Goal: Register for event/course

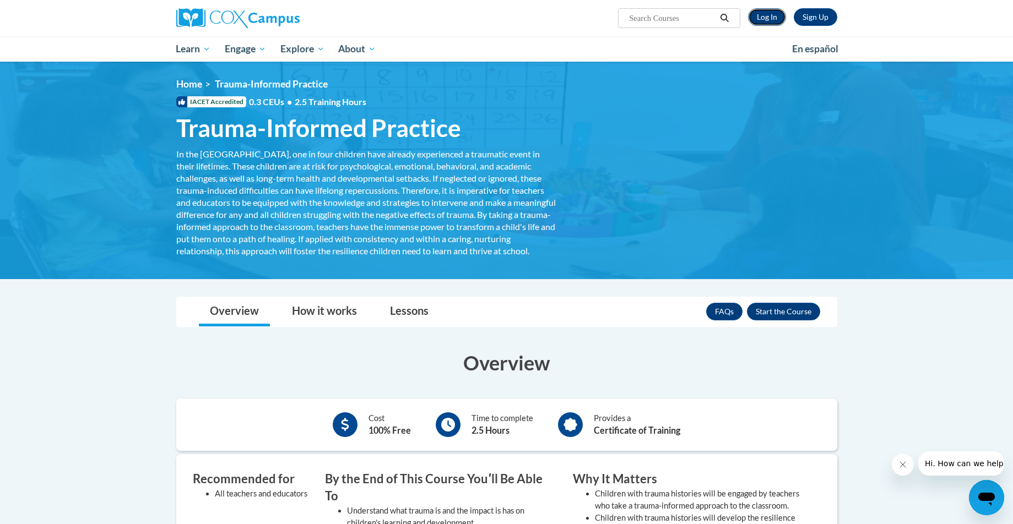
click at [771, 15] on link "Log In" at bounding box center [767, 17] width 38 height 18
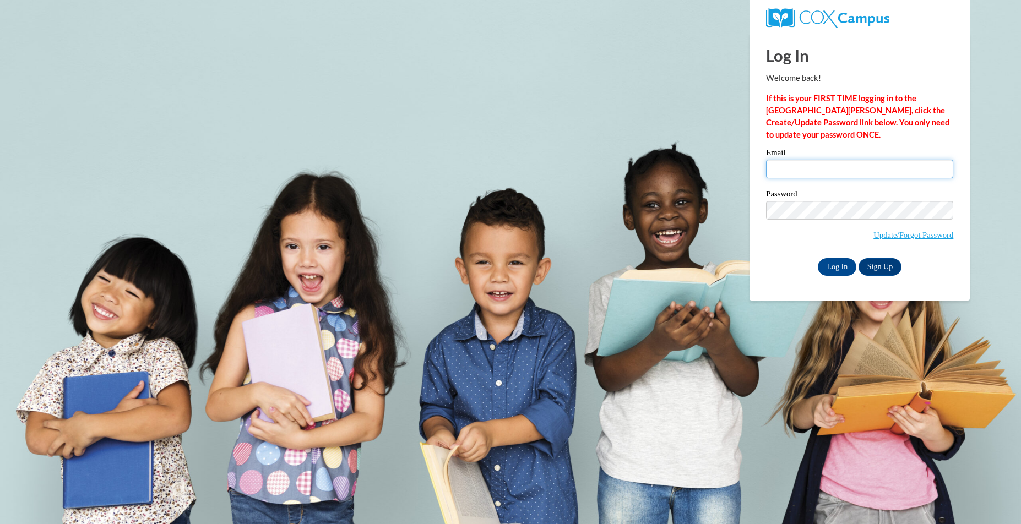
click at [823, 168] on input "Email" at bounding box center [859, 169] width 187 height 19
type input "[PERSON_NAME][EMAIL_ADDRESS][PERSON_NAME][PERSON_NAME][DOMAIN_NAME]"
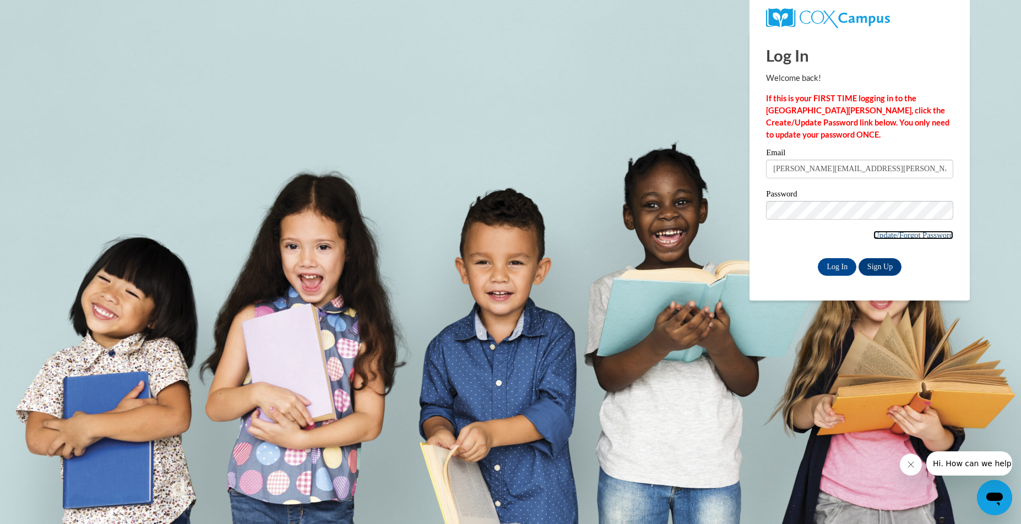
click at [907, 233] on link "Update/Forgot Password" at bounding box center [913, 235] width 80 height 9
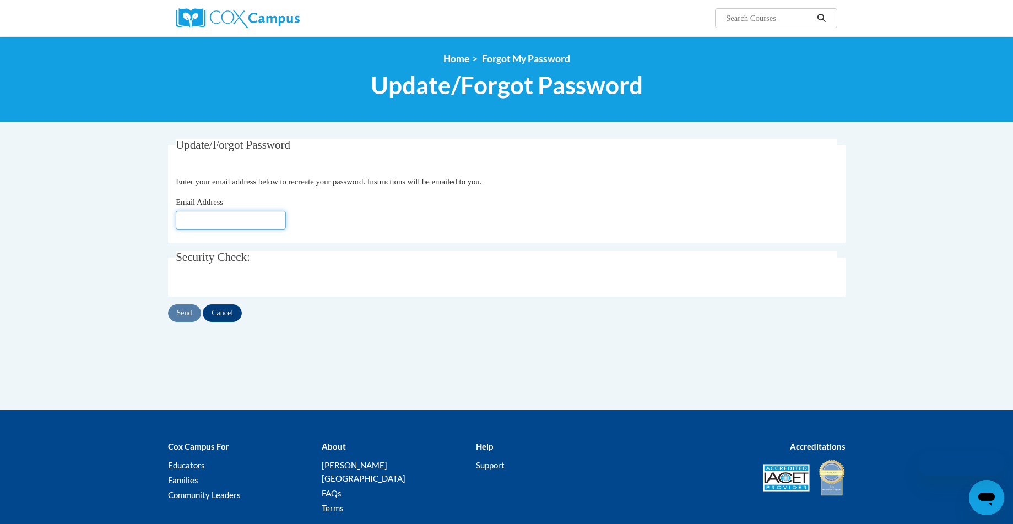
click at [251, 218] on input "Email Address" at bounding box center [231, 220] width 110 height 19
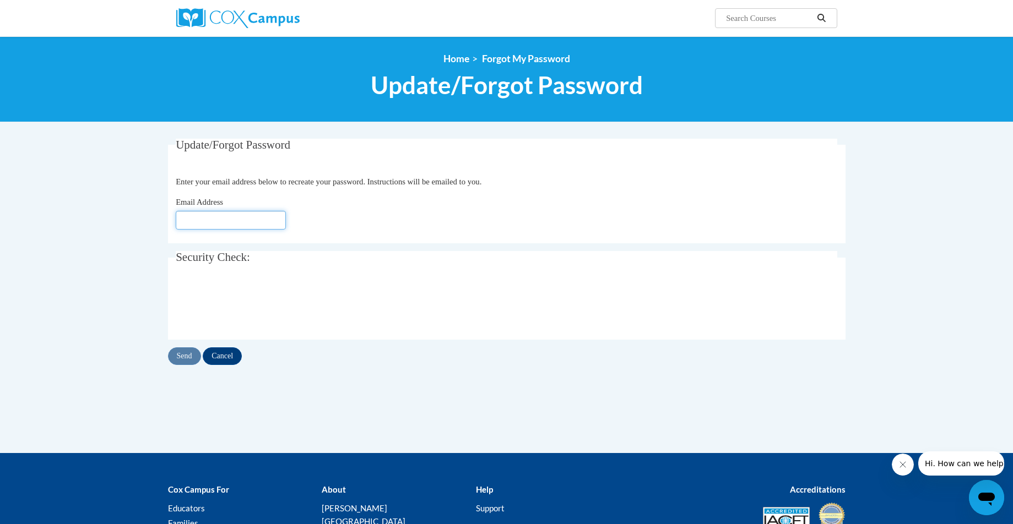
type input "[PERSON_NAME][EMAIL_ADDRESS][PERSON_NAME][PERSON_NAME][DOMAIN_NAME]"
click at [177, 356] on input "Send" at bounding box center [184, 356] width 33 height 18
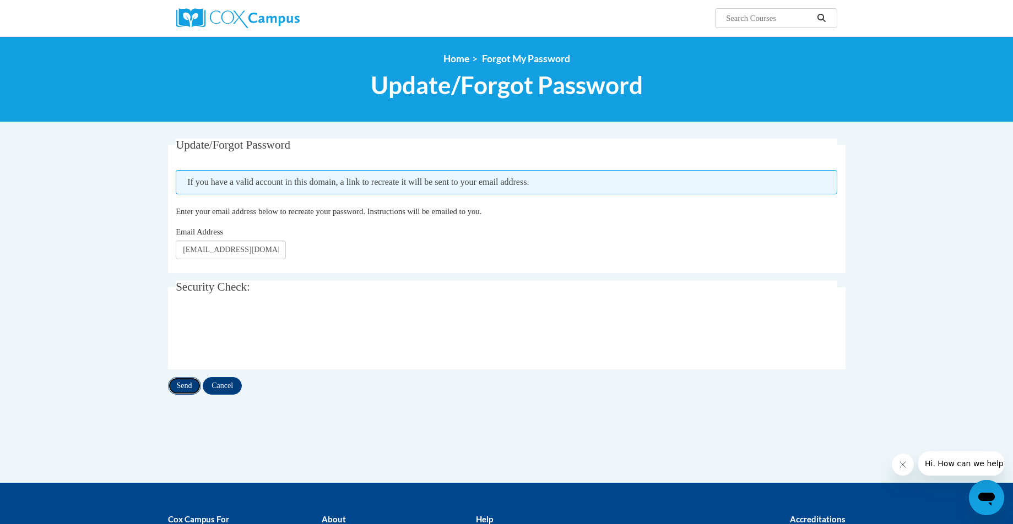
click at [180, 390] on input "Send" at bounding box center [184, 386] width 33 height 18
click at [229, 393] on input "Cancel" at bounding box center [222, 386] width 39 height 18
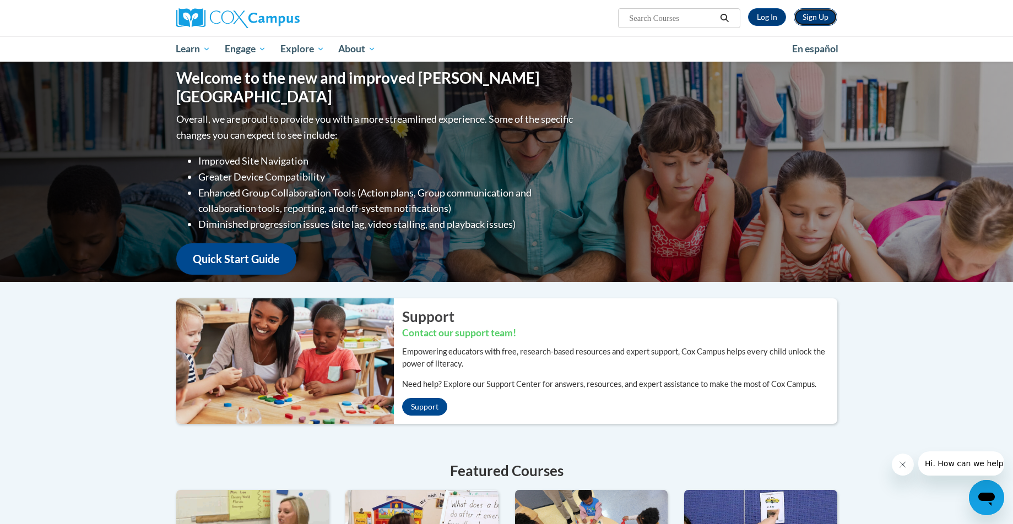
click at [809, 15] on link "Sign Up" at bounding box center [816, 17] width 44 height 18
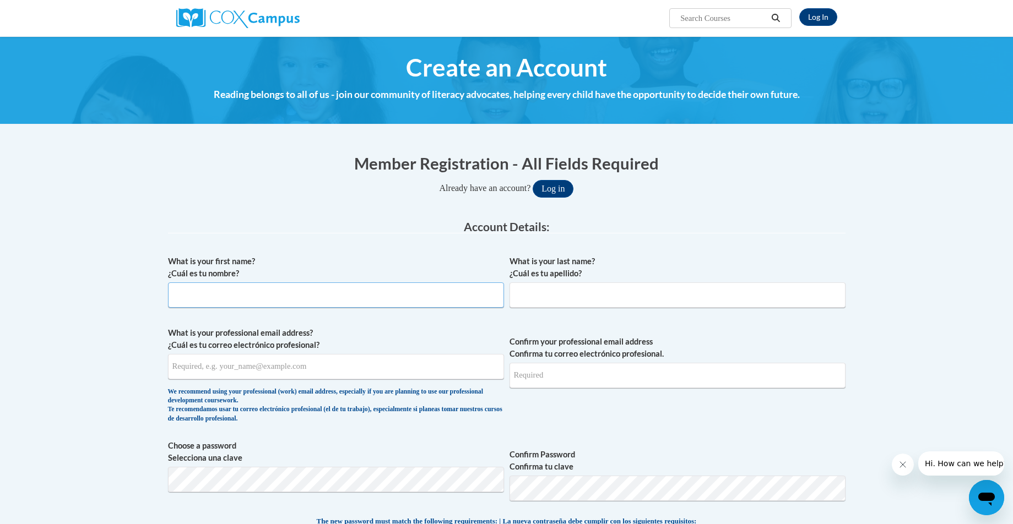
click at [246, 291] on input "What is your first name? ¿Cuál es tu nombre?" at bounding box center [336, 294] width 336 height 25
type input "Sally"
type input "Irwin"
click at [253, 368] on input "What is your professional email address? ¿Cuál es tu correo electrónico profesi…" at bounding box center [336, 366] width 336 height 25
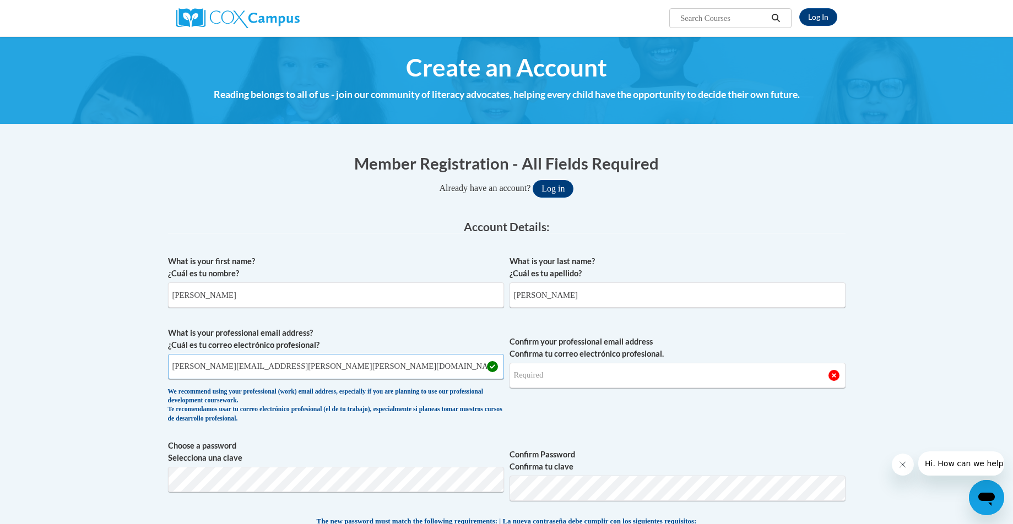
type input "sally.irwin@delmar.k12.de.us"
click at [555, 378] on input "Confirm your professional email address Confirma tu correo electrónico profesio…" at bounding box center [677, 375] width 336 height 25
type input "sally.irwin@delmar.k12.de.us"
click at [596, 427] on span "Confirm your professional email address Confirma tu correo electrónico profesio…" at bounding box center [677, 378] width 336 height 102
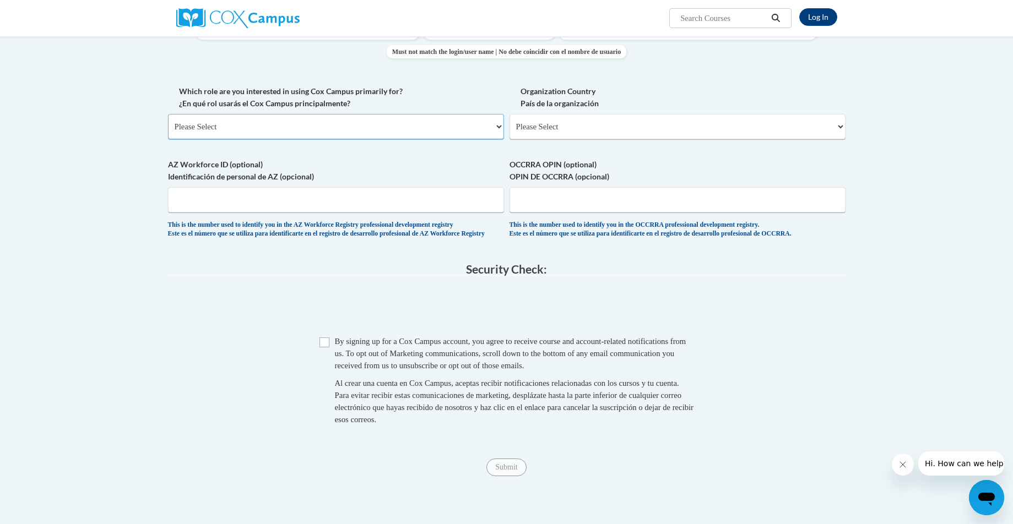
scroll to position [507, 0]
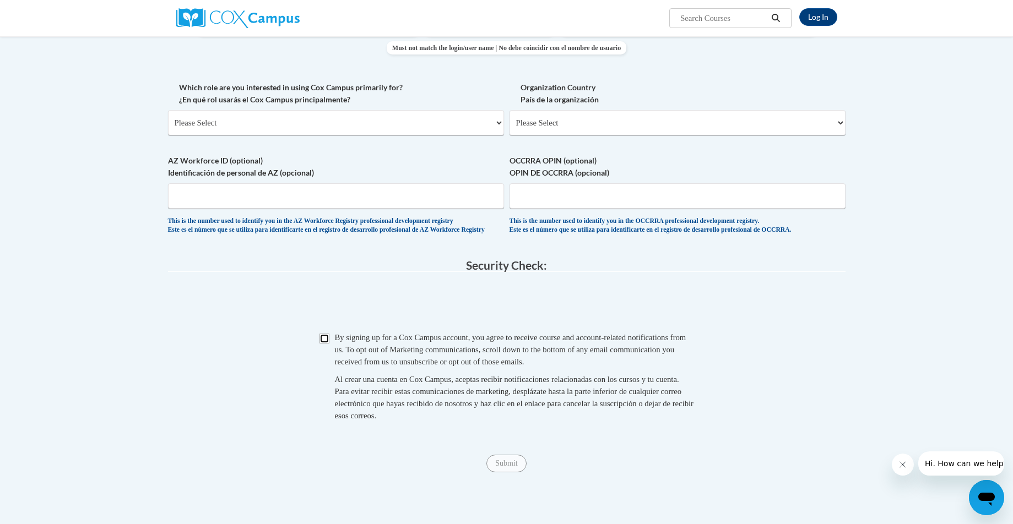
click at [325, 344] on input "Checkbox" at bounding box center [324, 339] width 10 height 10
checkbox input "true"
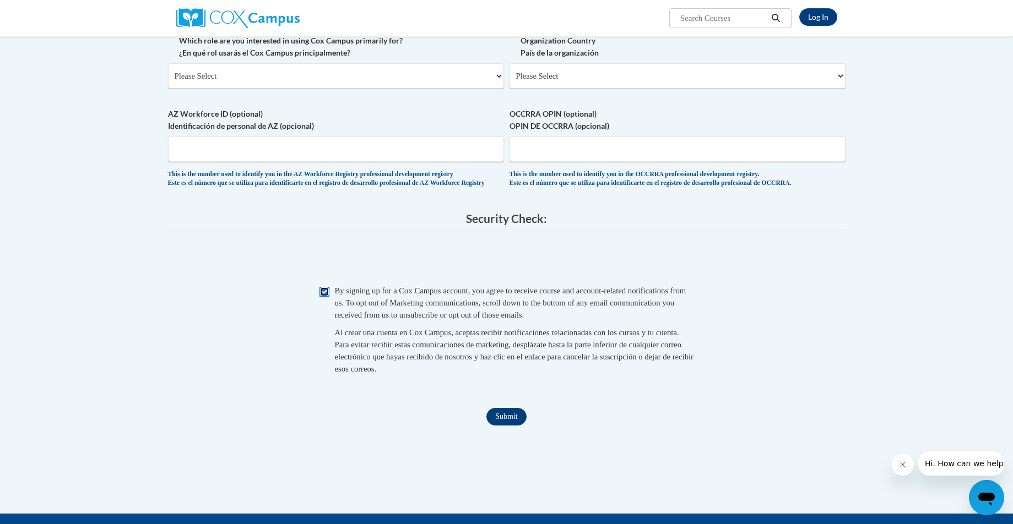
scroll to position [582, 0]
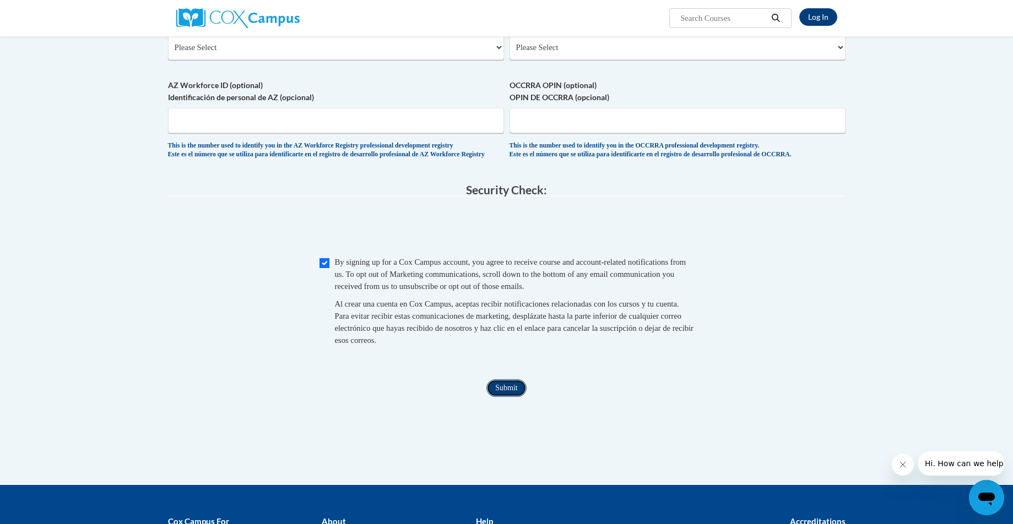
click at [512, 397] on input "Submit" at bounding box center [506, 388] width 40 height 18
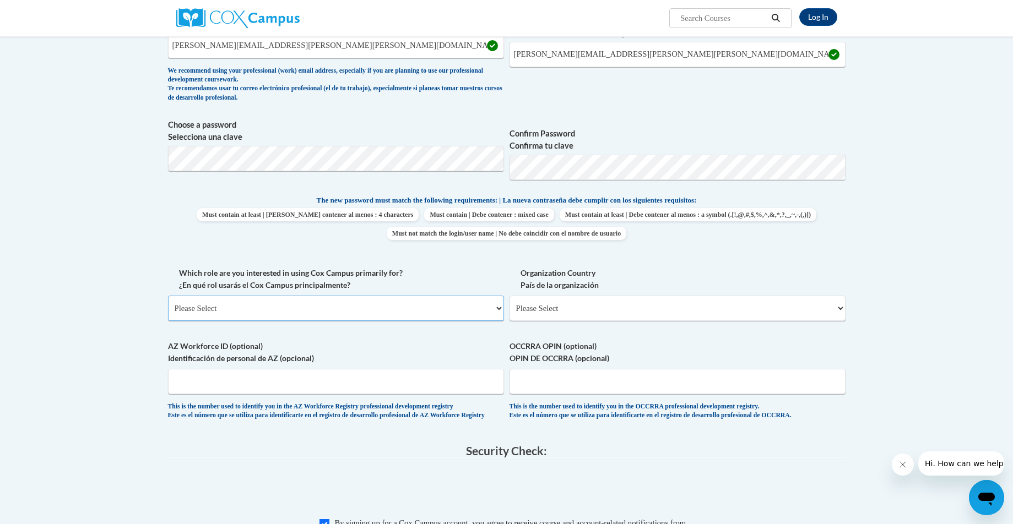
scroll to position [306, 0]
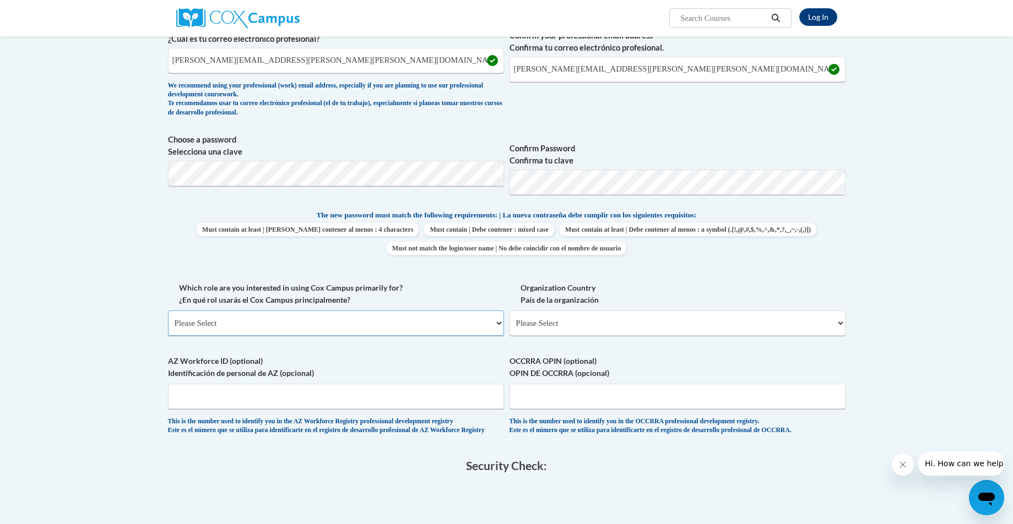
click at [267, 322] on select "Please Select College/University | Colegio/Universidad Community/Nonprofit Part…" at bounding box center [336, 323] width 336 height 25
select select "dc7172d6-9229-4d8e-ba4e-8a66fb6d7019"
click at [168, 311] on select "Please Select College/University | Colegio/Universidad Community/Nonprofit Part…" at bounding box center [336, 323] width 336 height 25
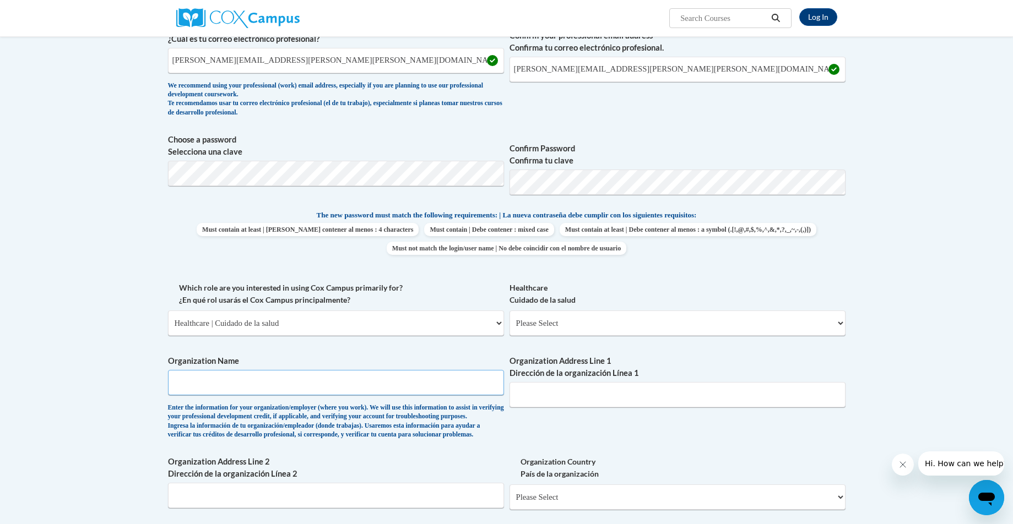
click at [357, 381] on input "Organization Name" at bounding box center [336, 382] width 336 height 25
type input "Delmar School District"
click at [577, 323] on select "Please Select Clinical Education | Educación clinica Executive Leadership | Líd…" at bounding box center [677, 323] width 336 height 25
select select "201ed37f-8d8d-4a60-b3ab-02ba357786a1"
click at [509, 311] on select "Please Select Clinical Education | Educación clinica Executive Leadership | Líd…" at bounding box center [677, 323] width 336 height 25
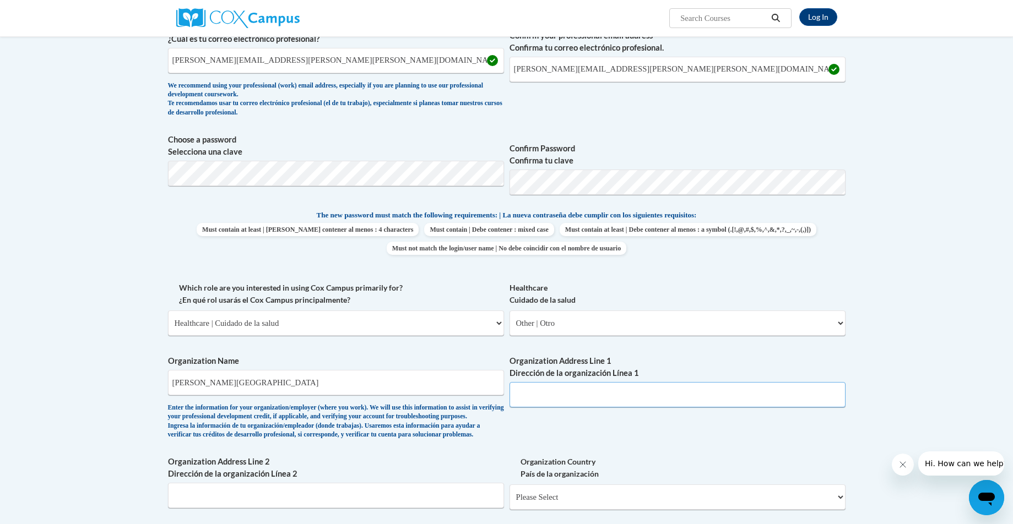
click at [562, 396] on input "Organization Address Line 1 Dirección de la organización Línea 1" at bounding box center [677, 394] width 336 height 25
type input "200 N 8th St"
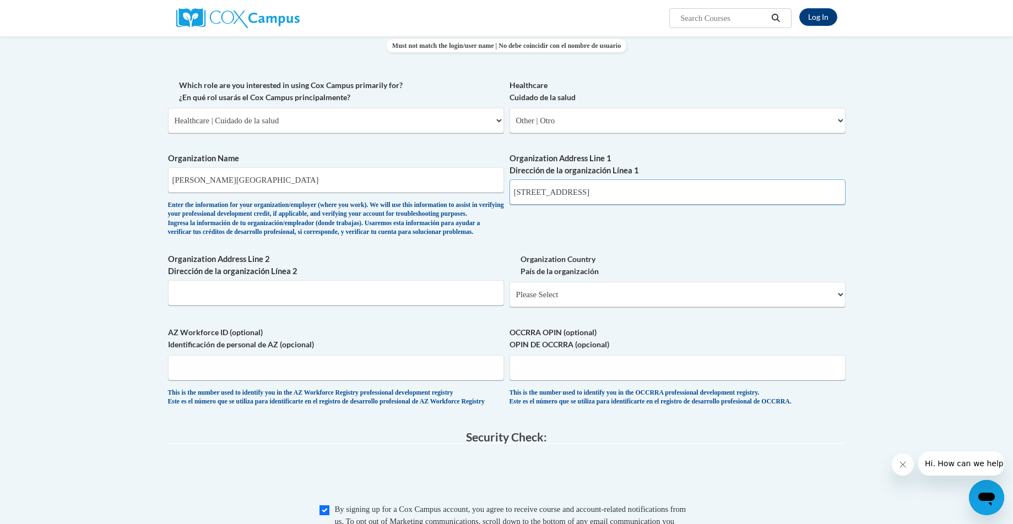
scroll to position [512, 0]
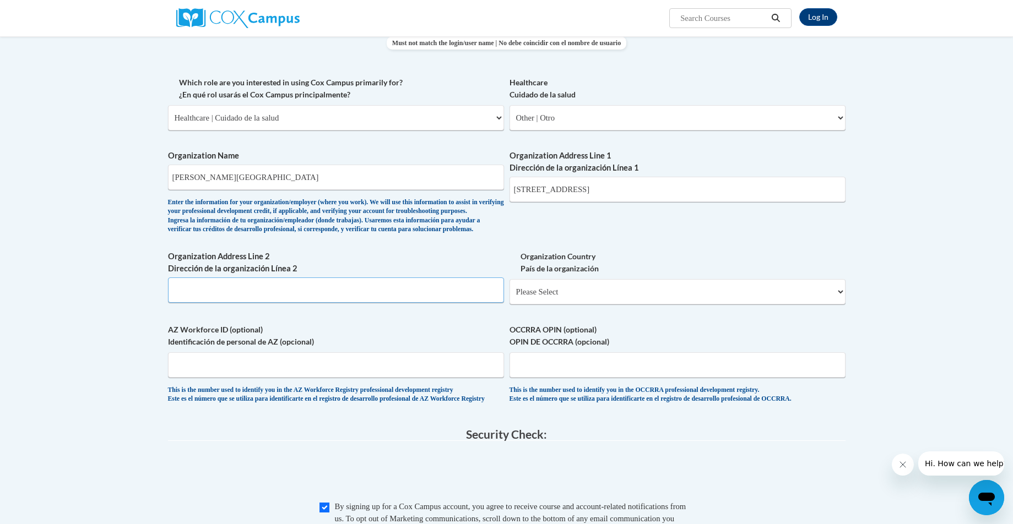
click at [270, 303] on input "Organization Address Line 2 Dirección de la organización Línea 2" at bounding box center [336, 290] width 336 height 25
click at [548, 305] on select "Please Select United States | Estados Unidos Outside of the United States | Fue…" at bounding box center [677, 291] width 336 height 25
select select "ad49bcad-a171-4b2e-b99c-48b446064914"
click at [509, 297] on select "Please Select United States | Estados Unidos Outside of the United States | Fue…" at bounding box center [677, 291] width 336 height 25
select select
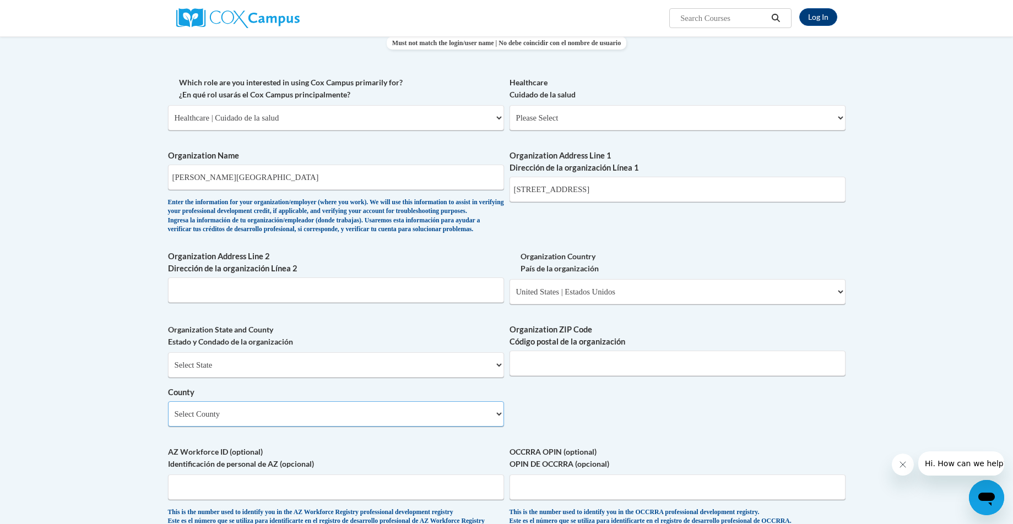
drag, startPoint x: 261, startPoint y: 438, endPoint x: 254, endPoint y: 438, distance: 7.2
click at [261, 427] on select "Select County Kent New Castle Sussex" at bounding box center [336, 413] width 336 height 25
select select "Sussex"
click at [168, 419] on select "Select County Kent New Castle Sussex" at bounding box center [336, 413] width 336 height 25
click at [540, 376] on input "Organization ZIP Code Código postal de la organización" at bounding box center [677, 363] width 336 height 25
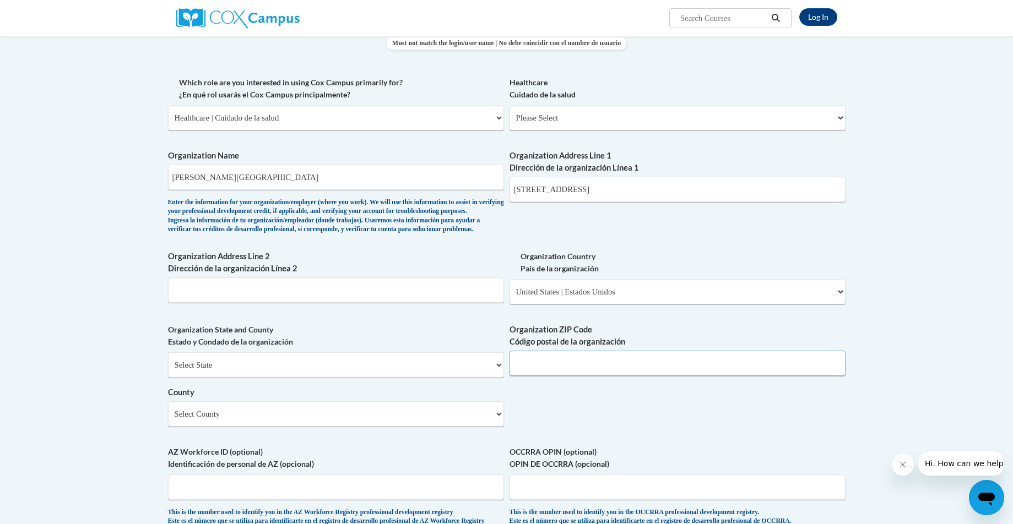
type input "19940"
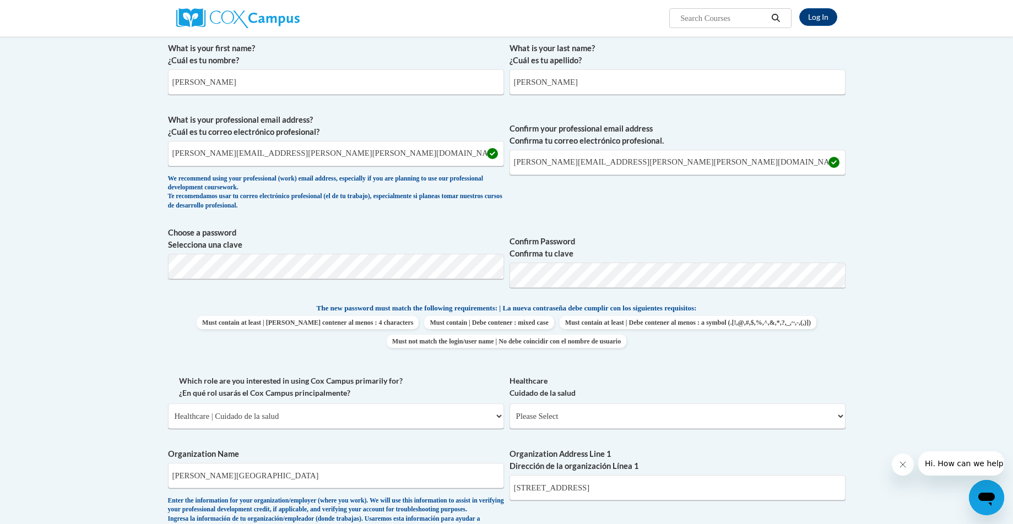
scroll to position [273, 0]
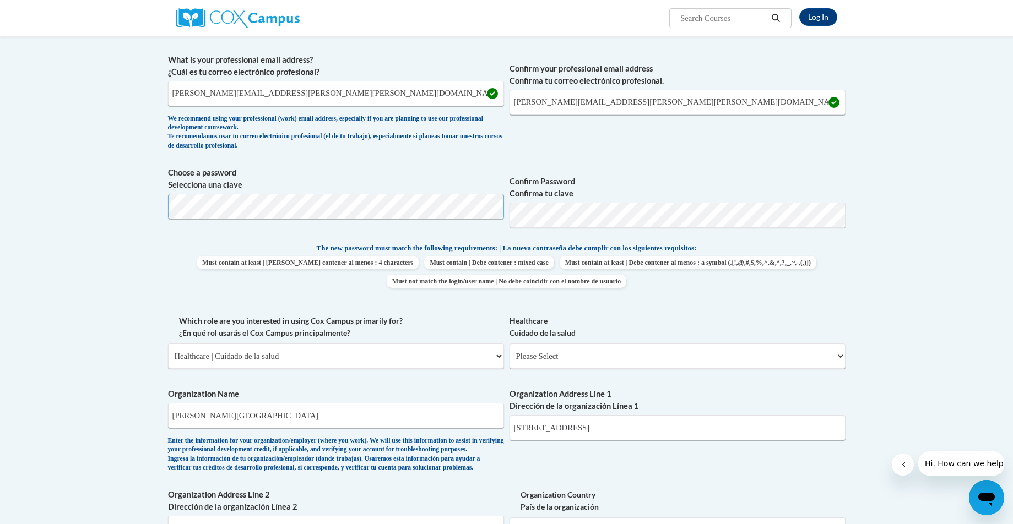
click at [109, 189] on body "Log In Search Search... Create an Account Reading belongs to all of us - join o…" at bounding box center [506, 506] width 1013 height 1558
click at [29, 181] on body "Log In Search Search... Create an Account Reading belongs to all of us - join o…" at bounding box center [506, 506] width 1013 height 1558
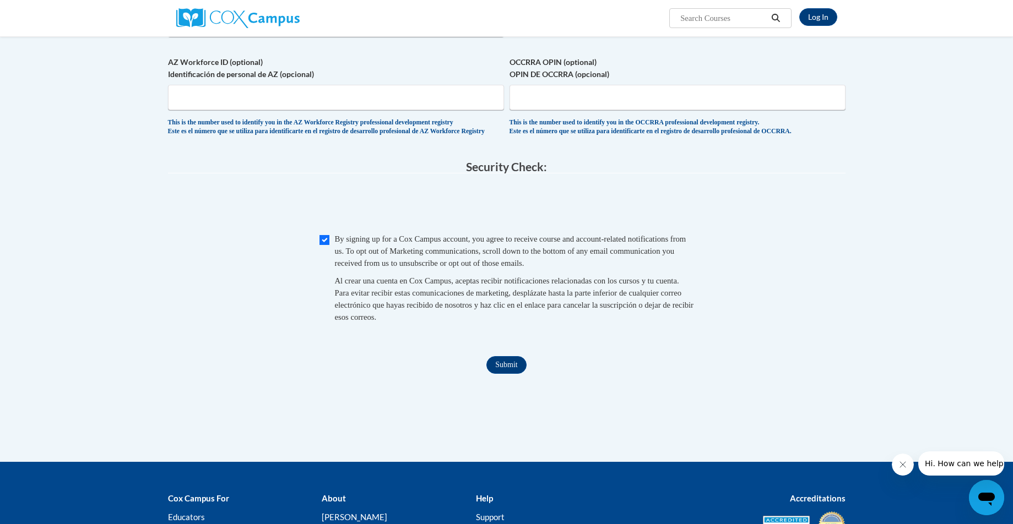
scroll to position [903, 0]
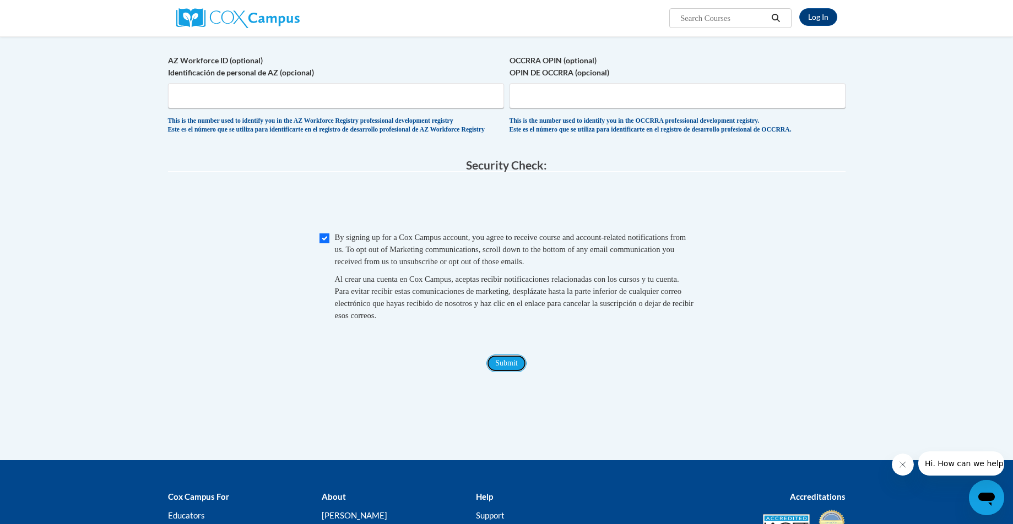
click at [513, 372] on input "Submit" at bounding box center [506, 364] width 40 height 18
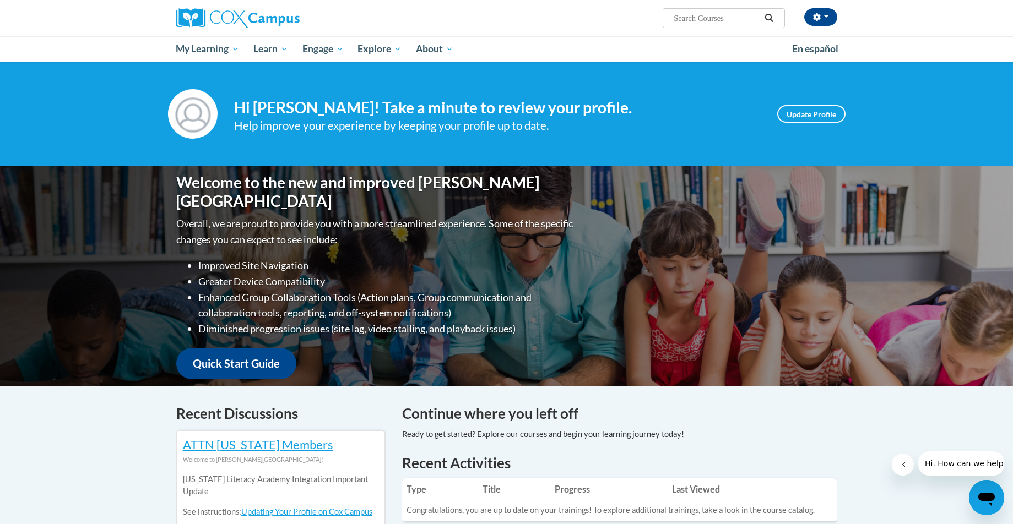
click at [749, 17] on input "Search..." at bounding box center [716, 18] width 88 height 13
click at [770, 14] on icon "Search" at bounding box center [769, 18] width 10 height 8
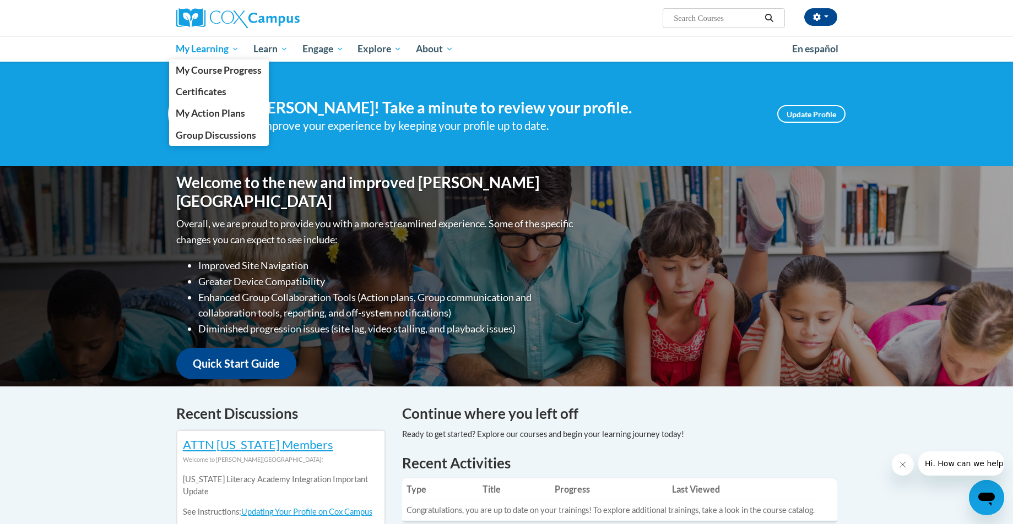
click at [207, 46] on span "My Learning" at bounding box center [207, 48] width 63 height 13
click at [210, 71] on span "My Course Progress" at bounding box center [219, 70] width 86 height 12
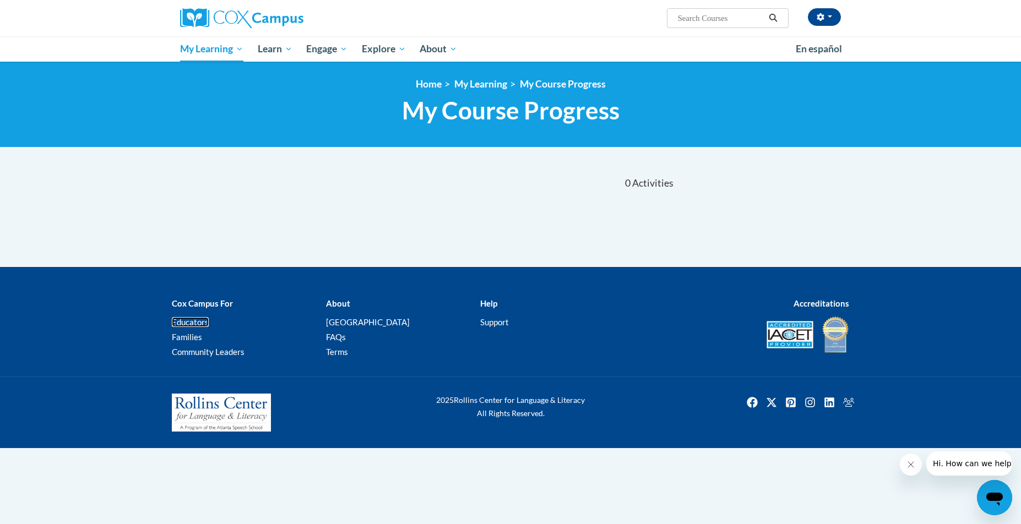
click at [191, 320] on link "Educators" at bounding box center [190, 322] width 37 height 10
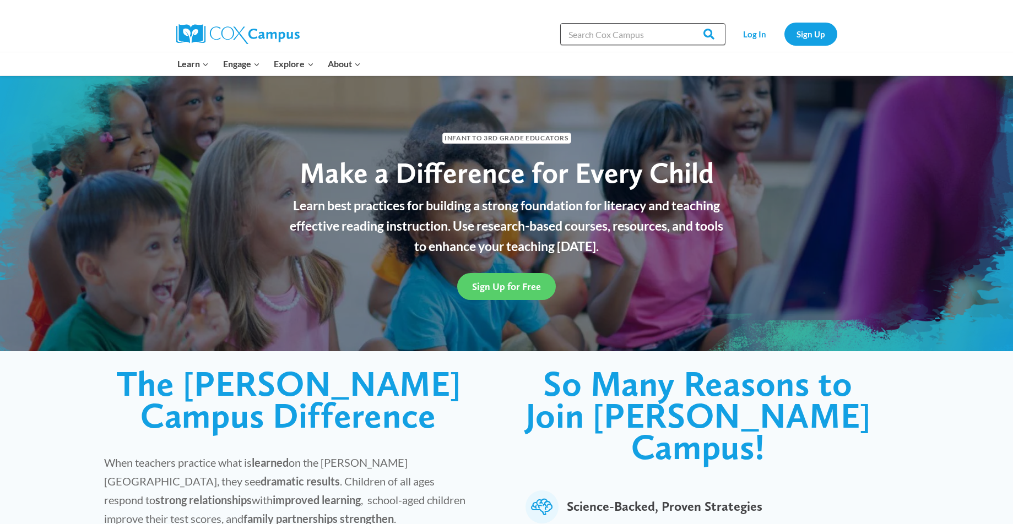
click at [600, 36] on input "Search in [URL][DOMAIN_NAME]" at bounding box center [642, 34] width 165 height 22
type input "D"
type input "SUICIDE"
click at [682, 23] on input "Search" at bounding box center [703, 34] width 43 height 22
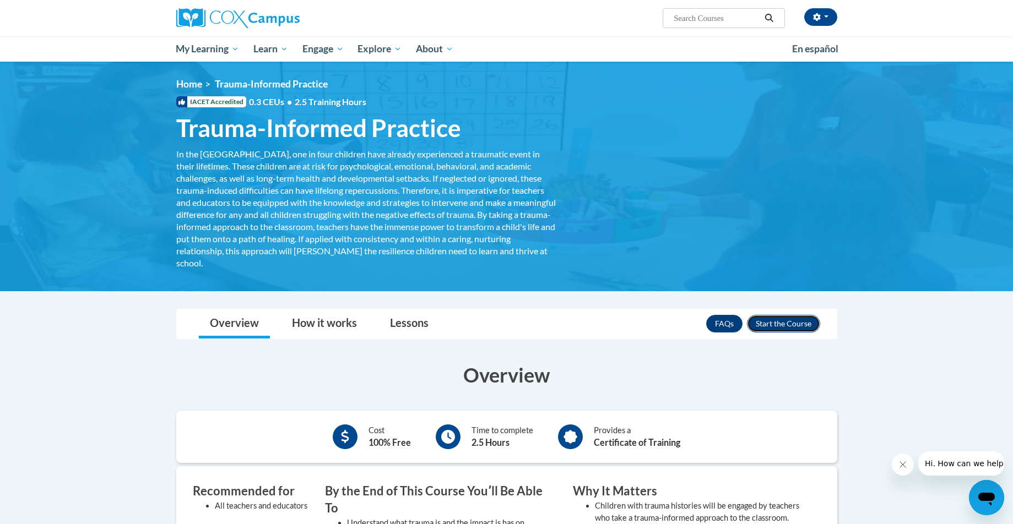
click at [792, 326] on button "Enroll" at bounding box center [783, 324] width 73 height 18
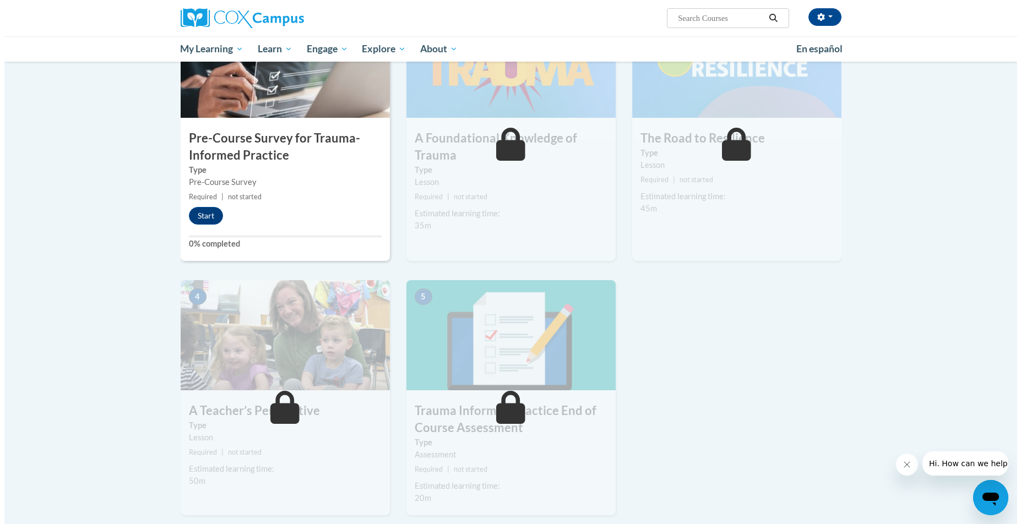
scroll to position [288, 0]
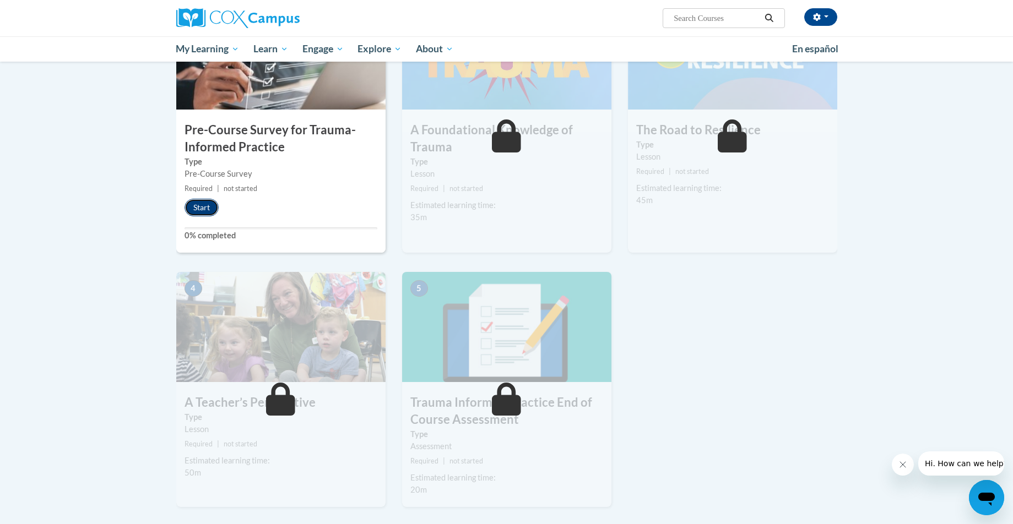
click at [194, 205] on button "Start" at bounding box center [201, 208] width 34 height 18
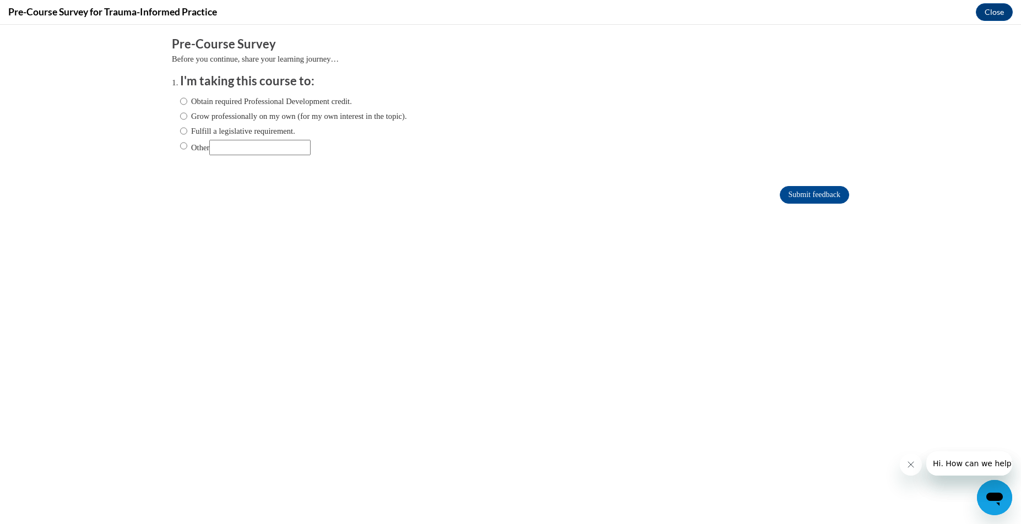
scroll to position [0, 0]
click at [180, 102] on input "Obtain required Professional Development credit." at bounding box center [183, 101] width 7 height 12
radio input "true"
click at [252, 142] on input "Other" at bounding box center [259, 147] width 101 height 15
click at [800, 190] on input "Submit feedback" at bounding box center [814, 195] width 69 height 18
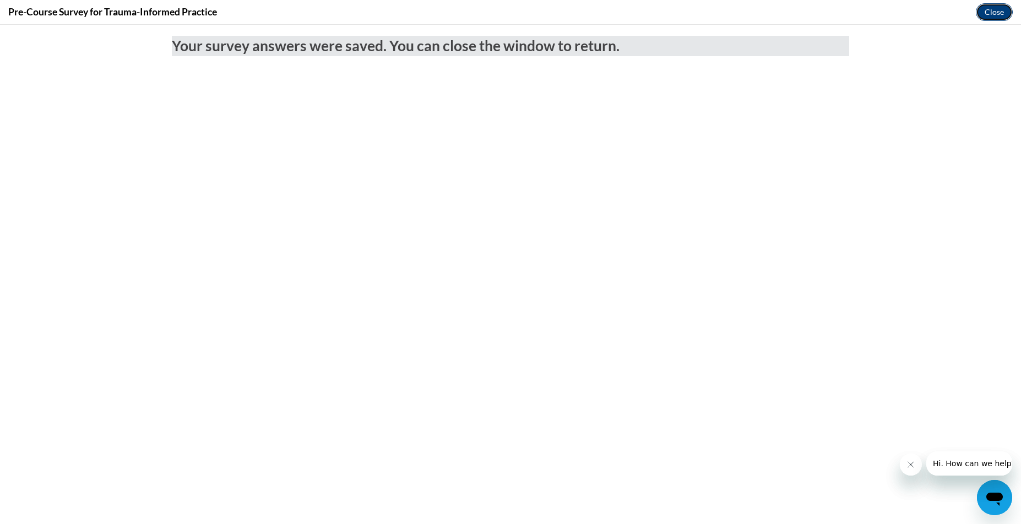
click at [996, 13] on button "Close" at bounding box center [994, 12] width 37 height 18
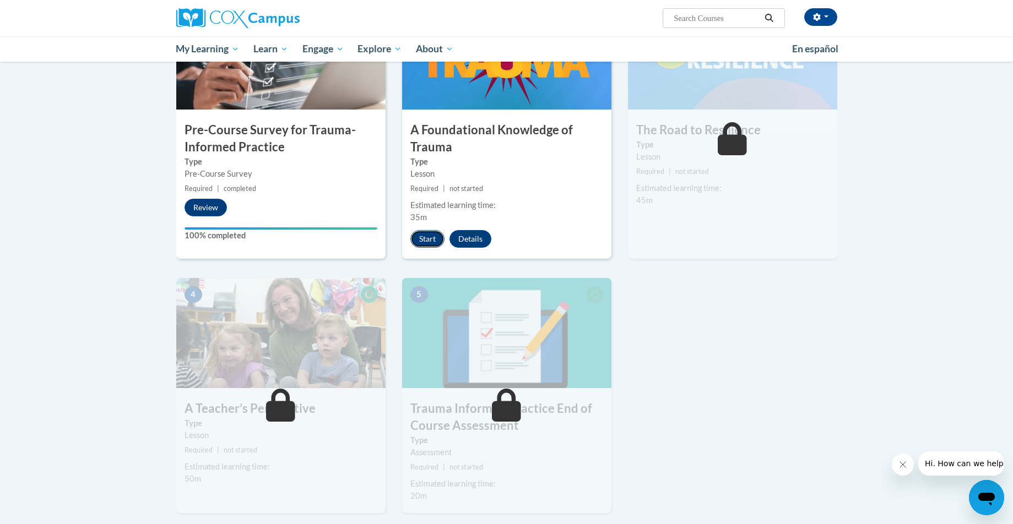
click at [424, 238] on button "Start" at bounding box center [427, 239] width 34 height 18
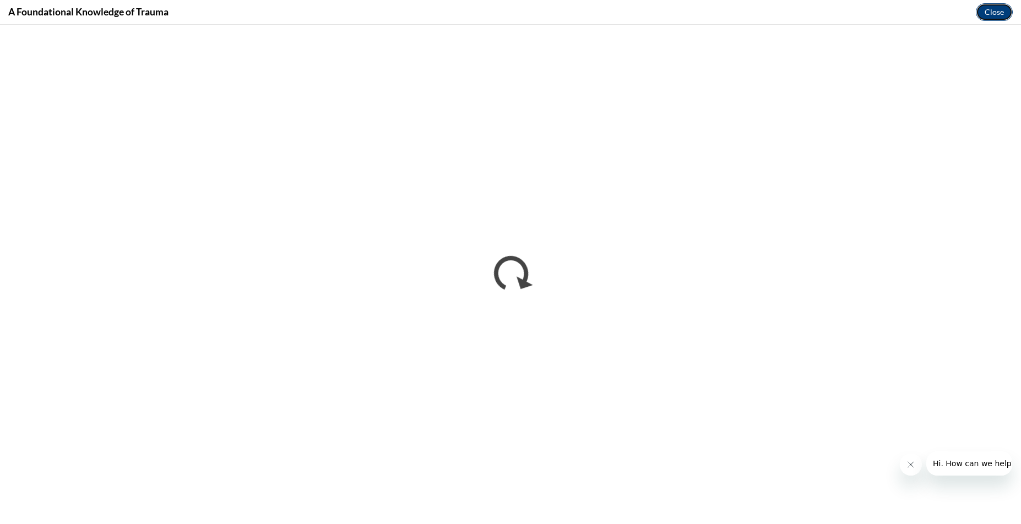
click at [995, 13] on button "Close" at bounding box center [994, 12] width 37 height 18
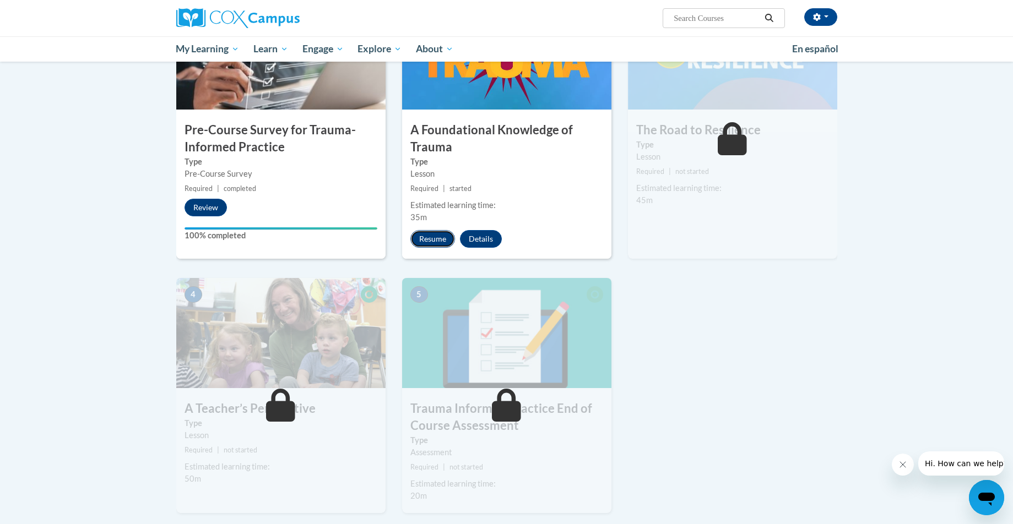
click at [427, 237] on button "Resume" at bounding box center [432, 239] width 45 height 18
